Goal: Information Seeking & Learning: Find specific fact

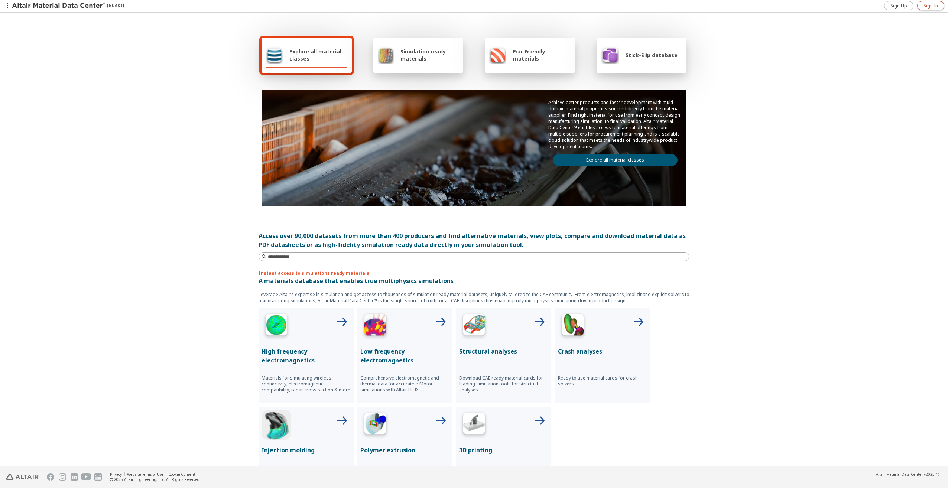
click at [371, 3] on span "Sign In" at bounding box center [930, 6] width 14 height 6
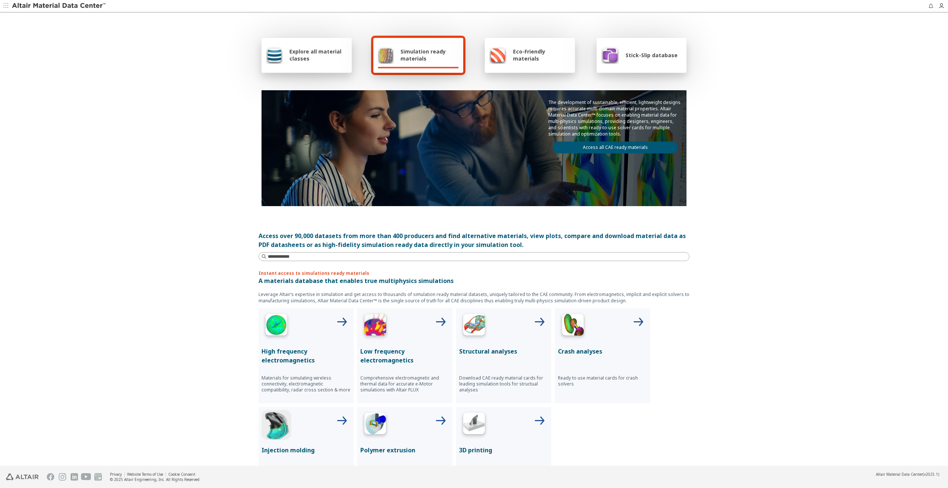
click at [9, 8] on span "button" at bounding box center [5, 6] width 7 height 12
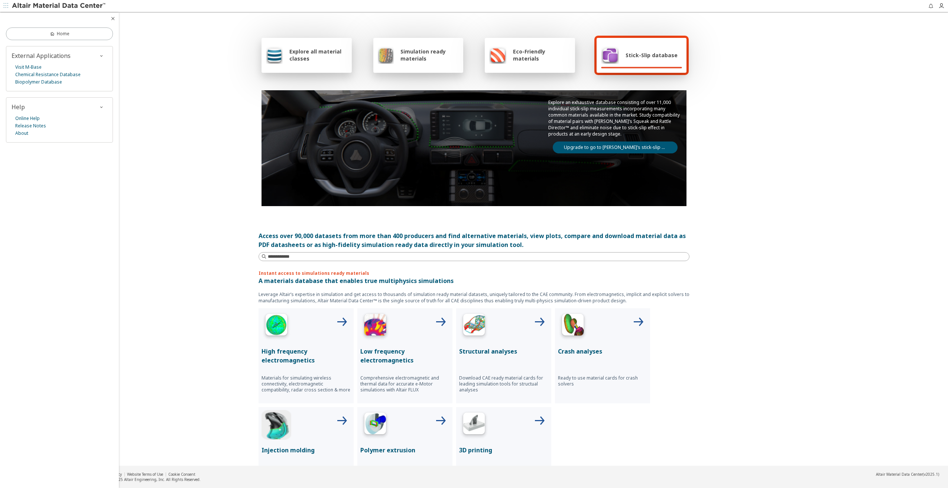
click at [298, 52] on span "Explore all material classes" at bounding box center [318, 55] width 58 height 14
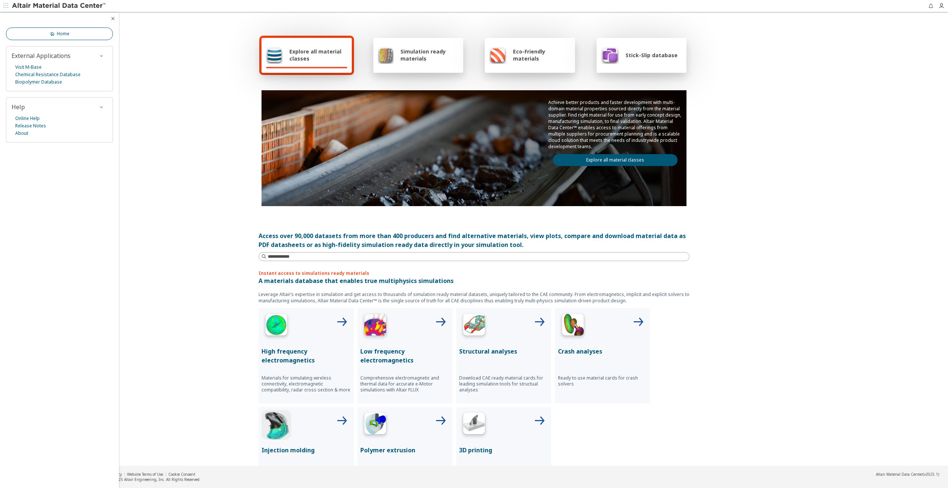
click at [88, 32] on link "Home" at bounding box center [59, 33] width 107 height 13
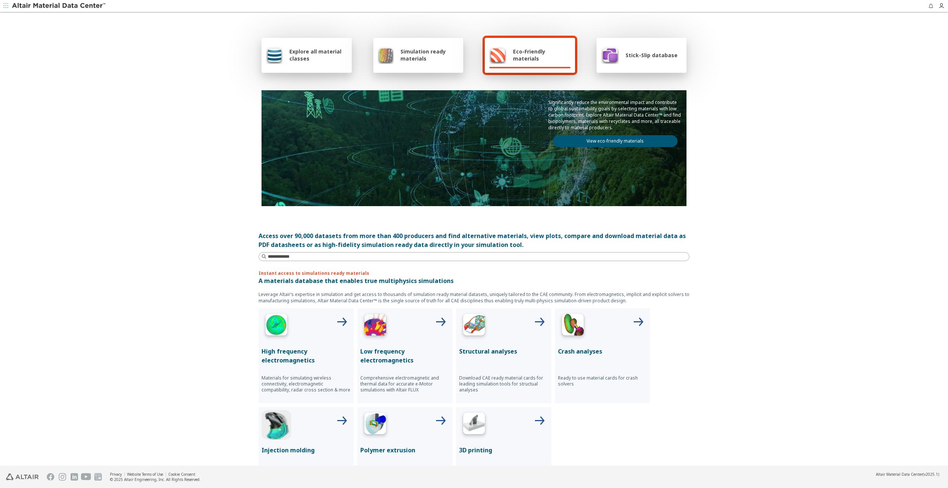
click at [314, 58] on span "Explore all material classes" at bounding box center [318, 55] width 58 height 14
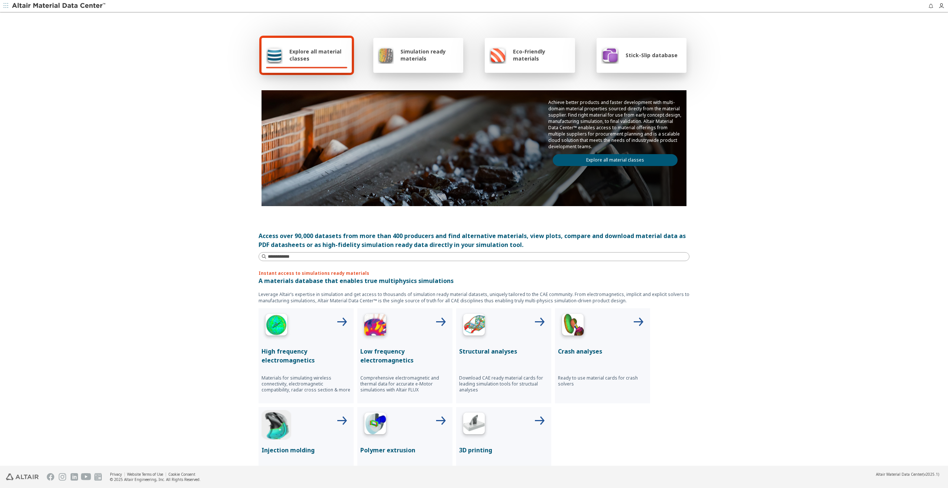
click at [609, 162] on link "Explore all material classes" at bounding box center [614, 160] width 125 height 12
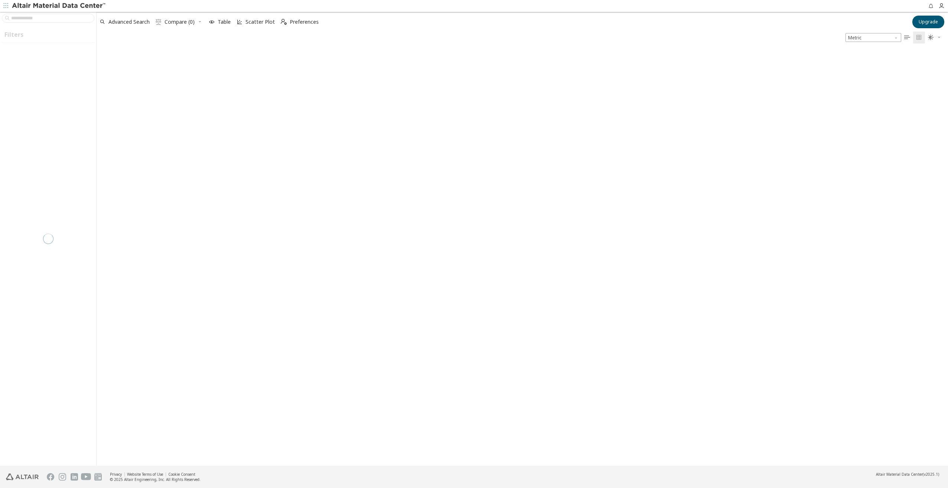
click at [26, 17] on div at bounding box center [48, 239] width 96 height 454
click at [108, 22] on span "Advanced Search" at bounding box center [129, 21] width 44 height 5
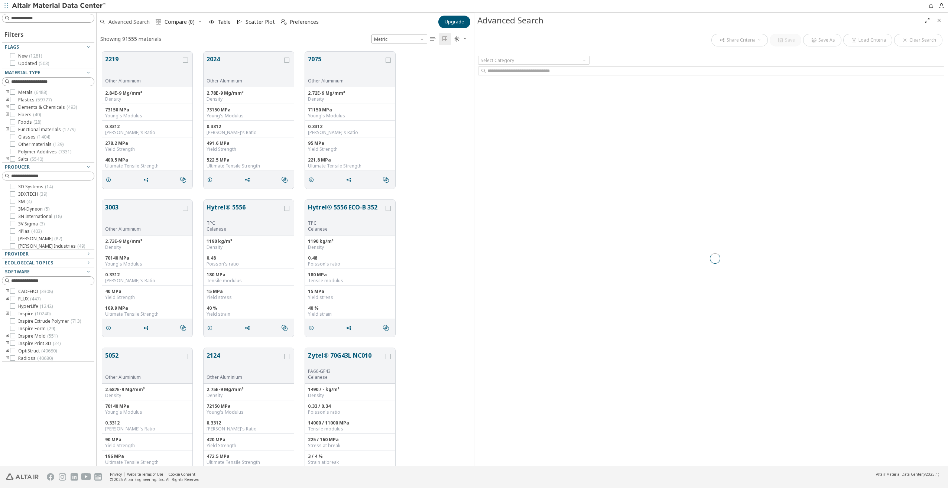
scroll to position [6, 6]
click at [46, 21] on input at bounding box center [52, 17] width 83 height 7
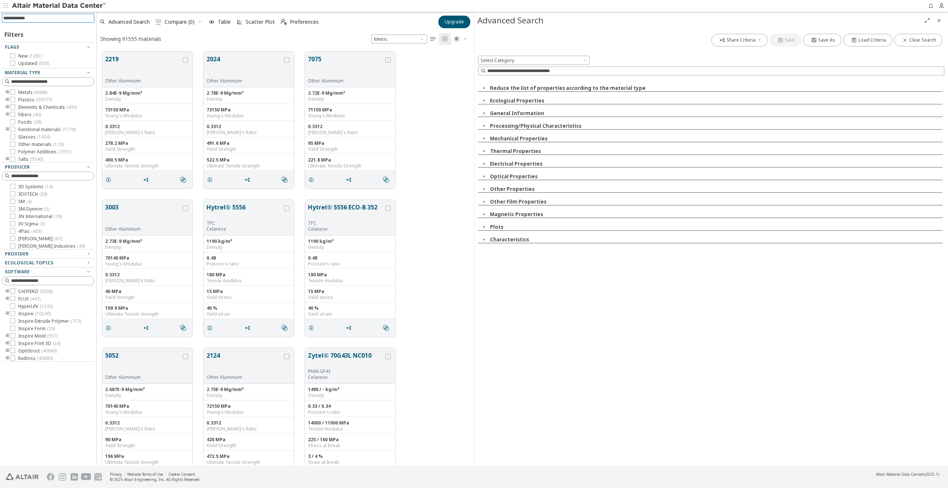
click at [65, 19] on input at bounding box center [48, 18] width 91 height 8
type input "******"
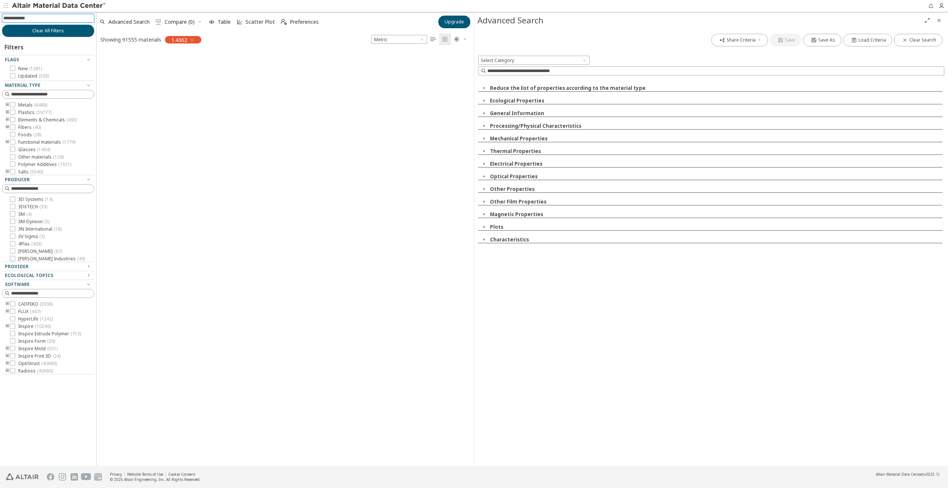
scroll to position [413, 372]
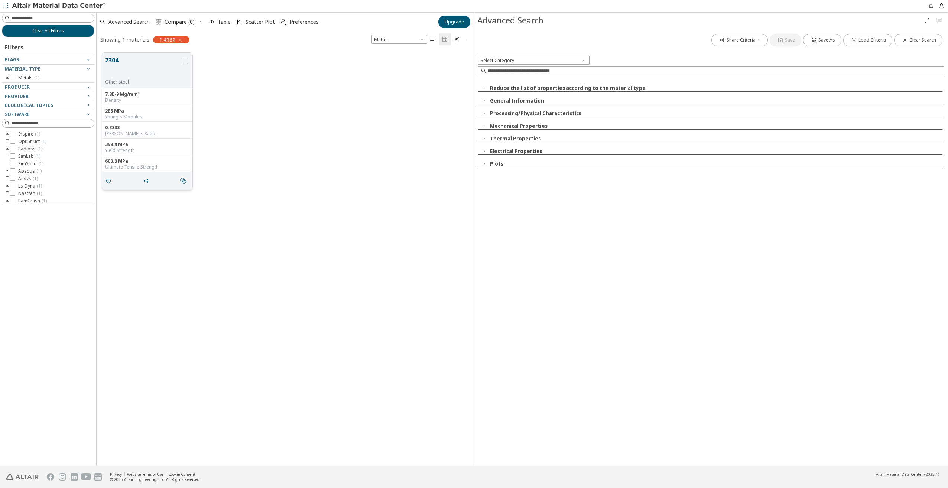
click at [124, 68] on button "2304" at bounding box center [143, 67] width 76 height 23
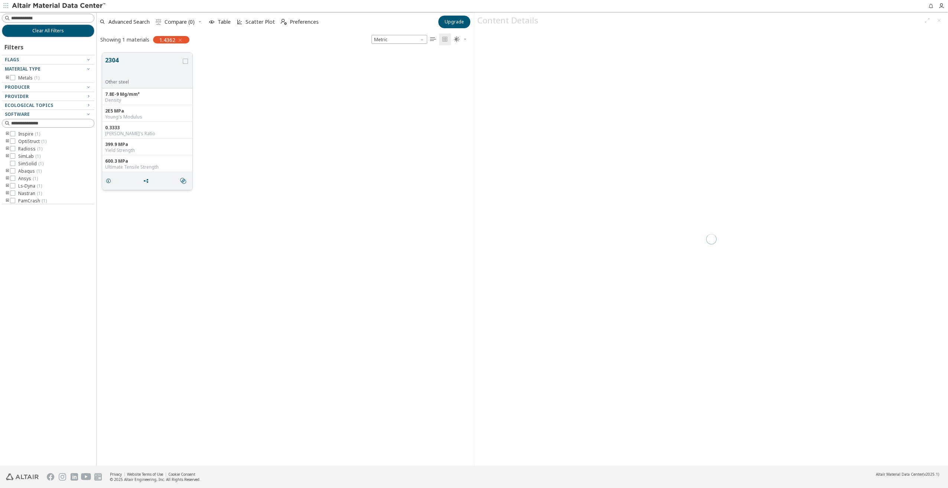
click at [124, 69] on button "2304" at bounding box center [143, 67] width 76 height 23
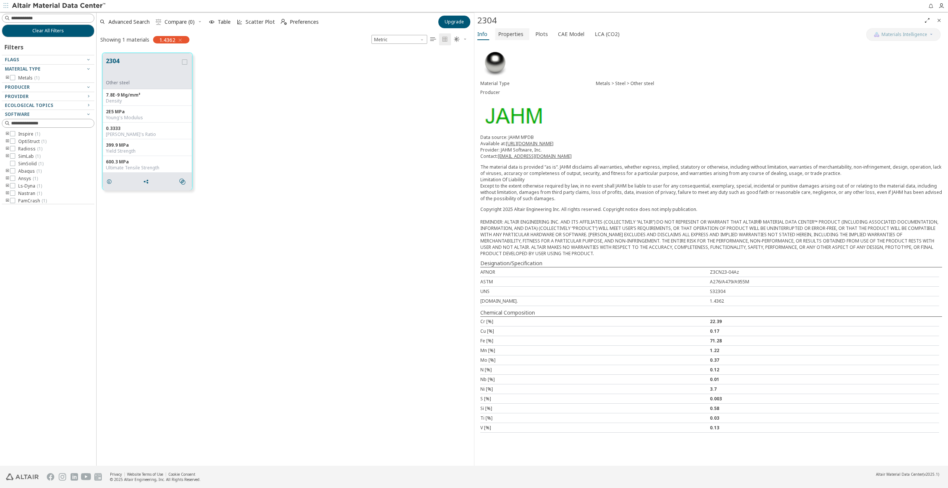
click at [509, 35] on span "Properties" at bounding box center [510, 34] width 25 height 12
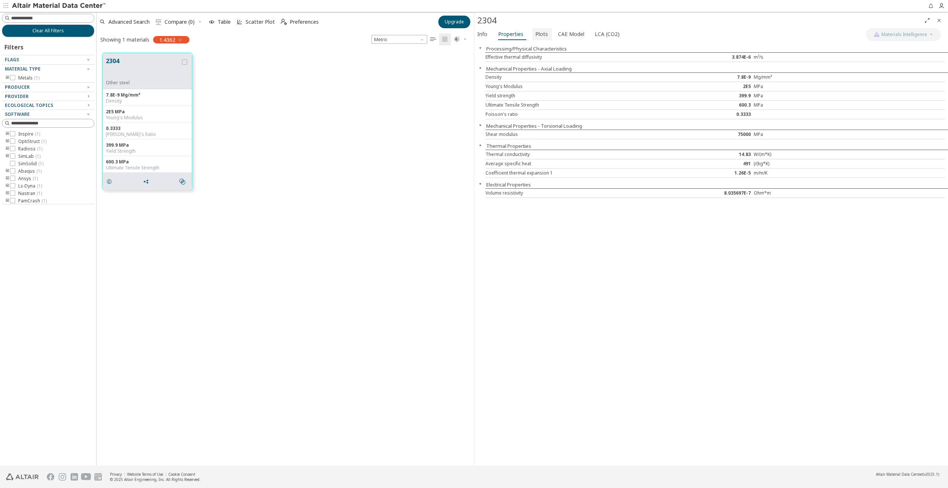
click at [535, 36] on span "Plots" at bounding box center [541, 34] width 13 height 12
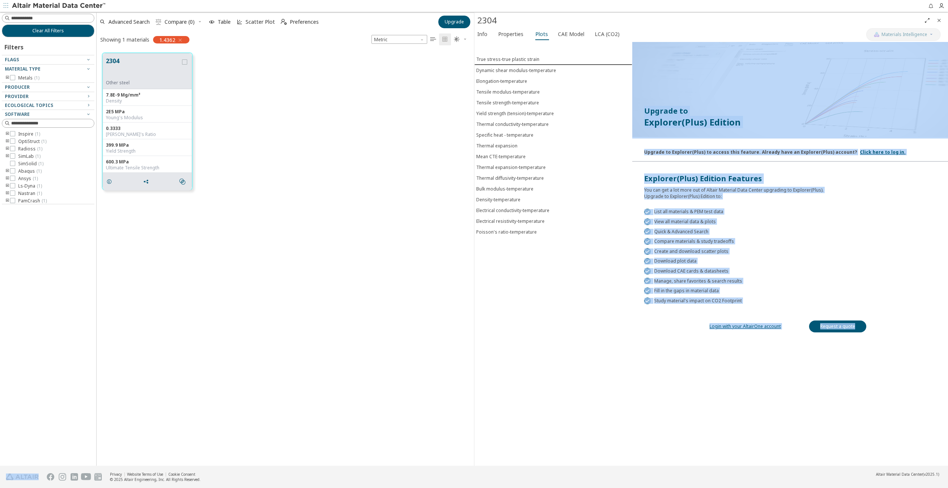
drag, startPoint x: 500, startPoint y: 21, endPoint x: 476, endPoint y: 22, distance: 24.2
click at [476, 22] on div "2304 Materials Intelligence Info Properties Plots CAE Model LCA (CO2) True stre…" at bounding box center [711, 239] width 474 height 453
click at [494, 19] on div "2304" at bounding box center [699, 20] width 444 height 12
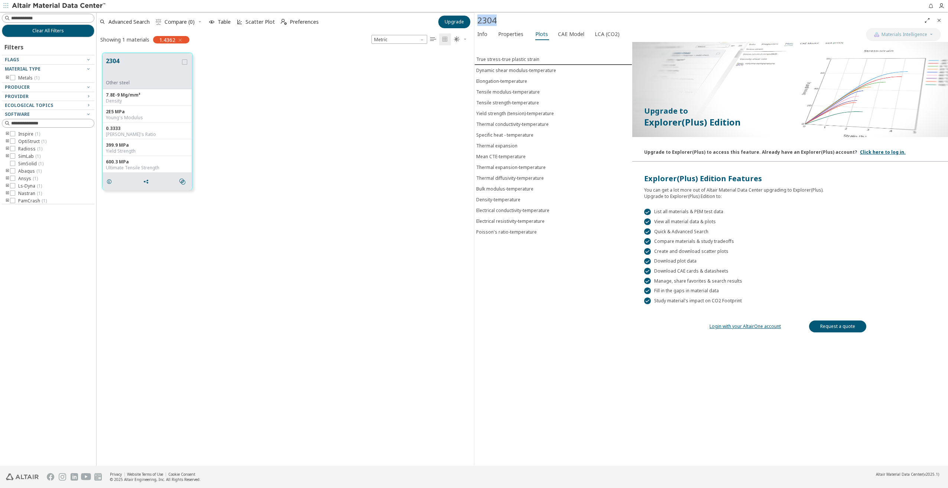
drag, startPoint x: 494, startPoint y: 19, endPoint x: 478, endPoint y: 22, distance: 16.5
click at [478, 22] on div "2304" at bounding box center [699, 20] width 444 height 12
copy div "2304"
